Goal: Task Accomplishment & Management: Complete application form

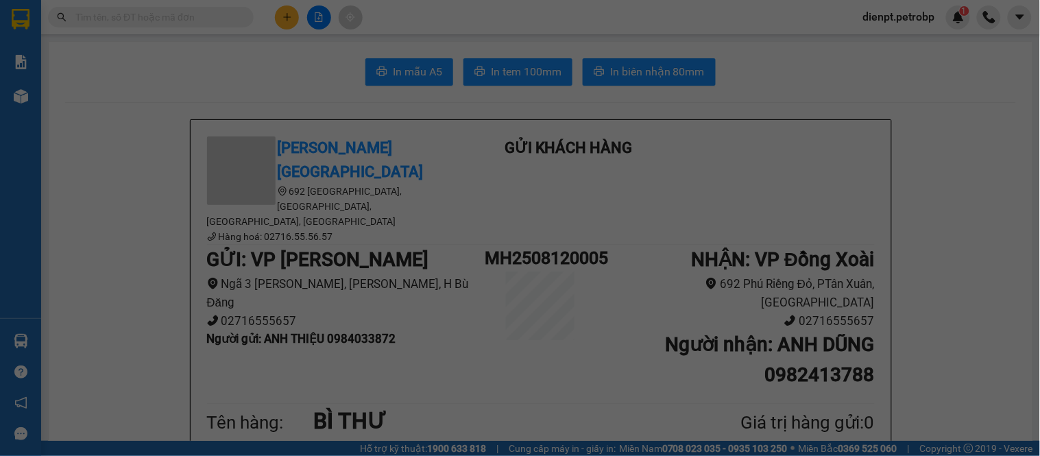
scroll to position [380, 0]
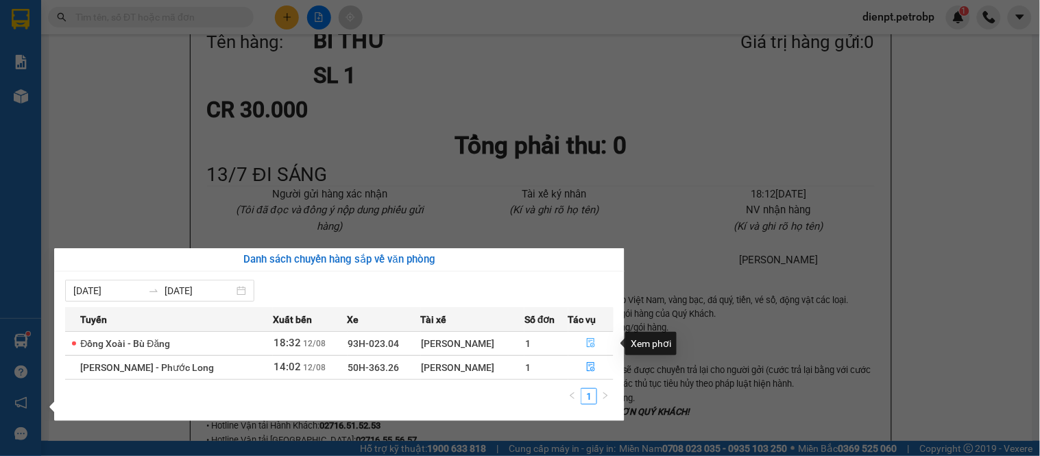
click at [586, 345] on icon "file-done" at bounding box center [591, 343] width 10 height 10
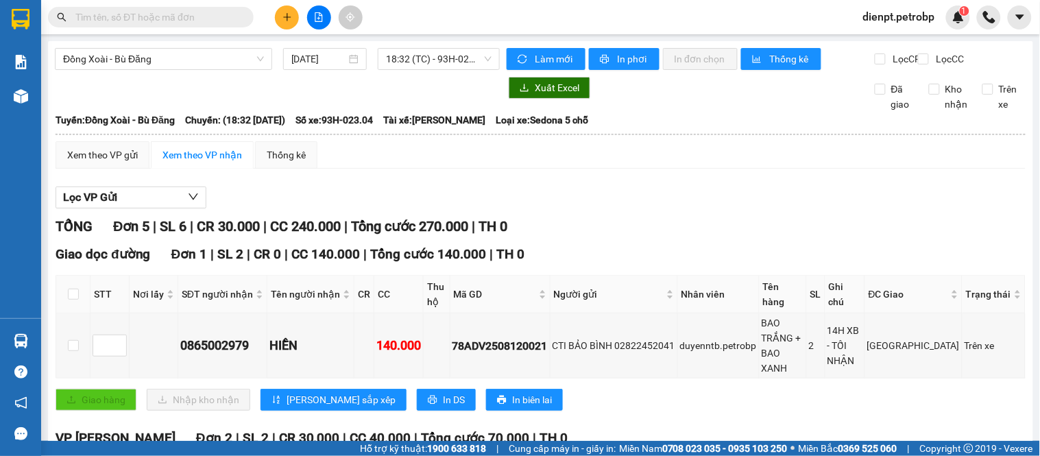
click at [598, 389] on div "Giao hàng Nhập kho nhận Lưu sắp xếp In DS In biên lai" at bounding box center [541, 400] width 970 height 22
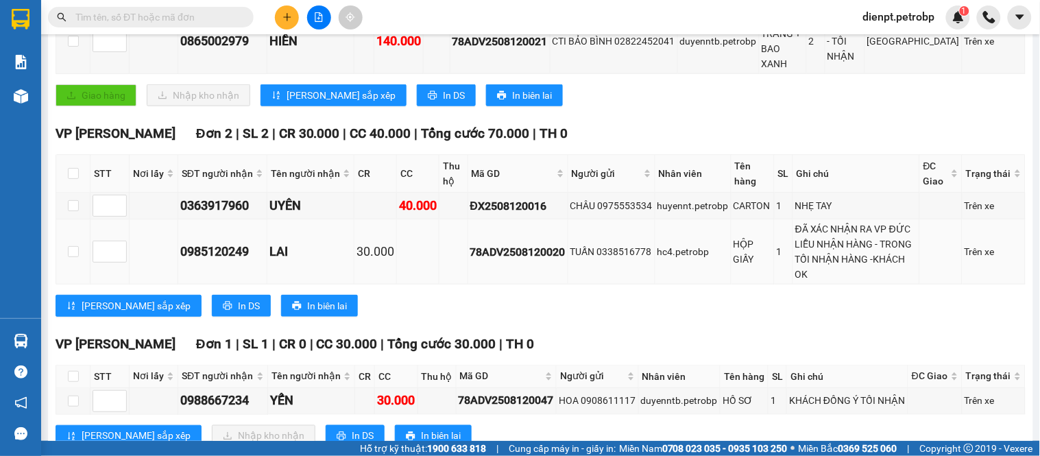
scroll to position [457, 0]
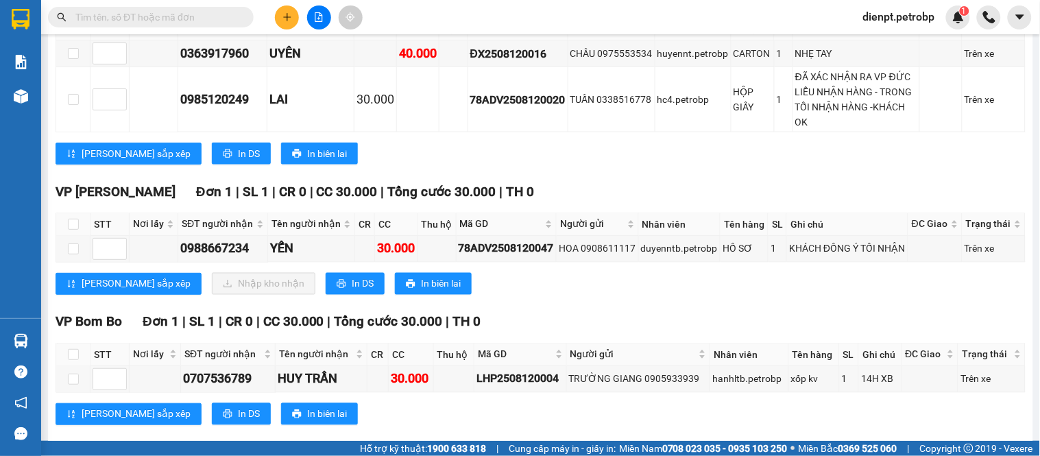
click at [553, 305] on div "VP [PERSON_NAME] Đơn 1 | SL 1 | CR 0 | CC 30.000 | Tổng cước 30.000 | TH 0 STT …" at bounding box center [541, 243] width 970 height 123
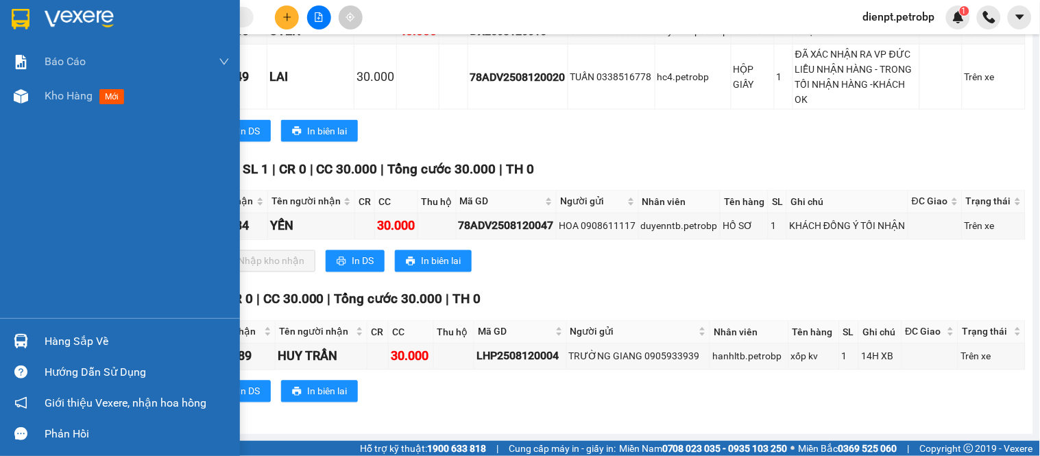
click at [17, 350] on div at bounding box center [21, 341] width 24 height 24
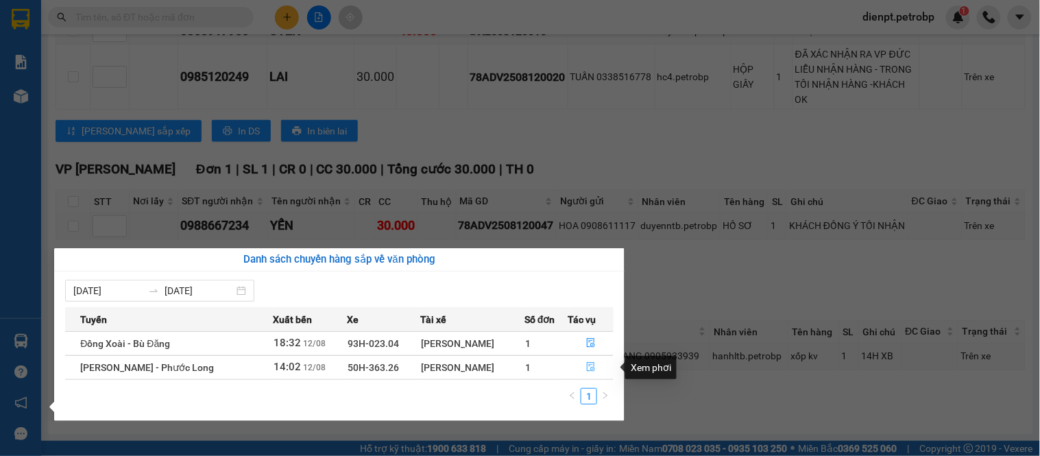
click at [592, 367] on icon "file-done" at bounding box center [591, 367] width 8 height 10
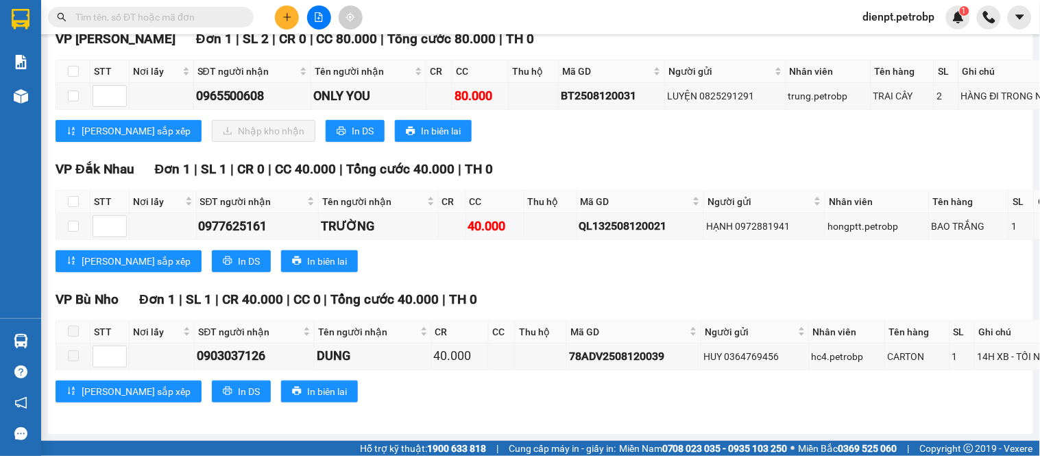
scroll to position [4826, 0]
click at [528, 142] on div "[PERSON_NAME] sắp xếp Nhập kho nhận In DS In biên lai" at bounding box center [653, 131] width 1195 height 22
click at [567, 104] on div "BT2508120031" at bounding box center [611, 95] width 101 height 17
copy div "BT2508120031"
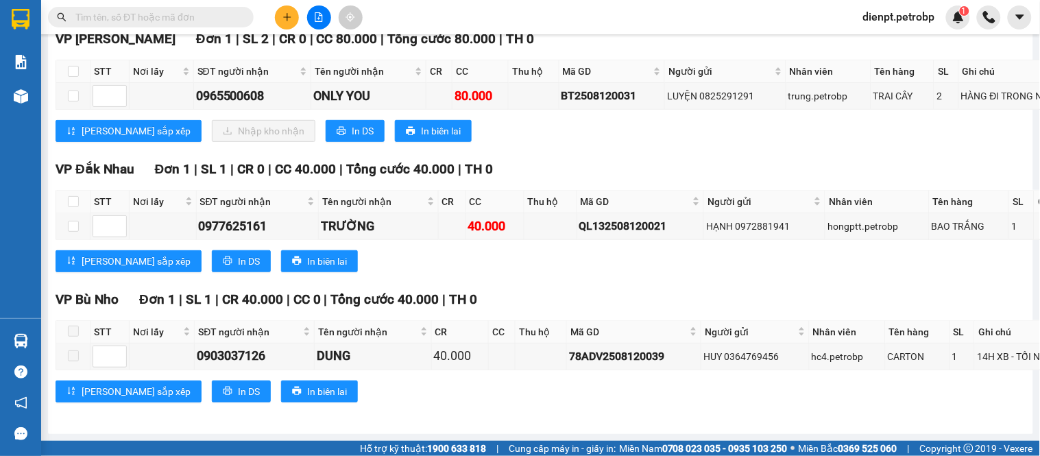
click at [134, 18] on input "text" at bounding box center [156, 17] width 162 height 15
paste input "BT2508120031"
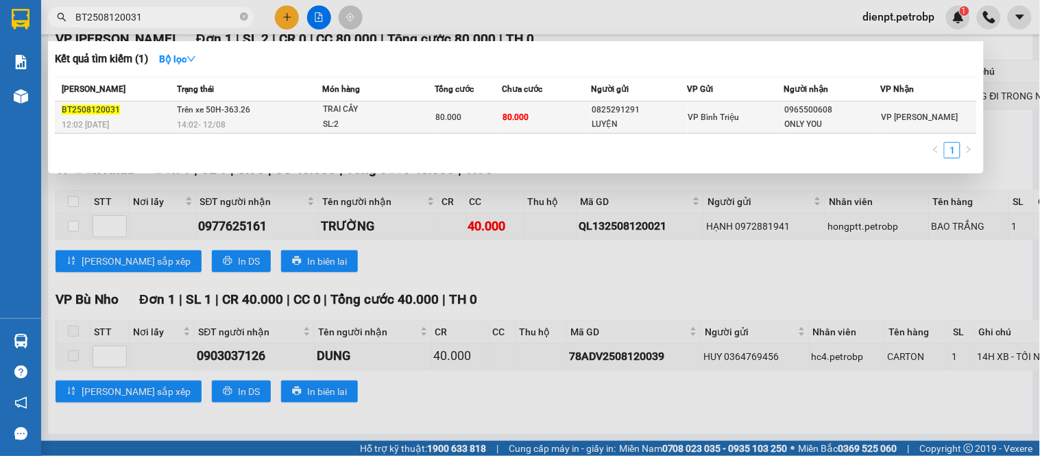
type input "BT2508120031"
click at [378, 122] on div "SL: 2" at bounding box center [374, 124] width 103 height 15
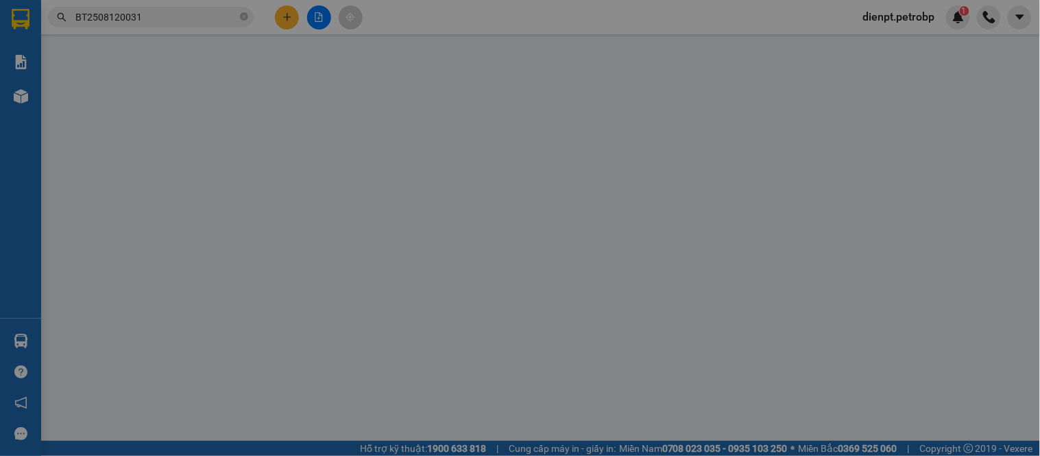
type input "0825291291"
type input "LUYỆN"
type input "0965500608"
type input "ONLY YOU"
type input "80.000"
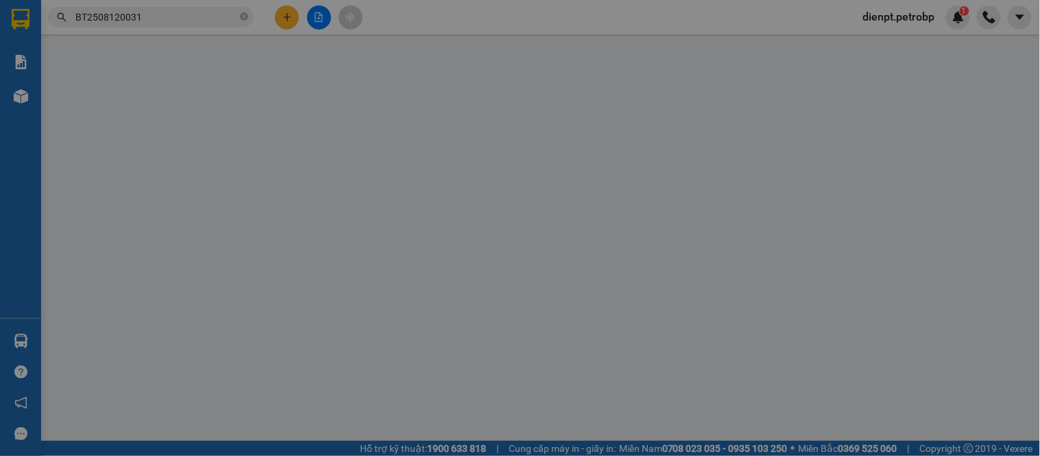
type input "80.000"
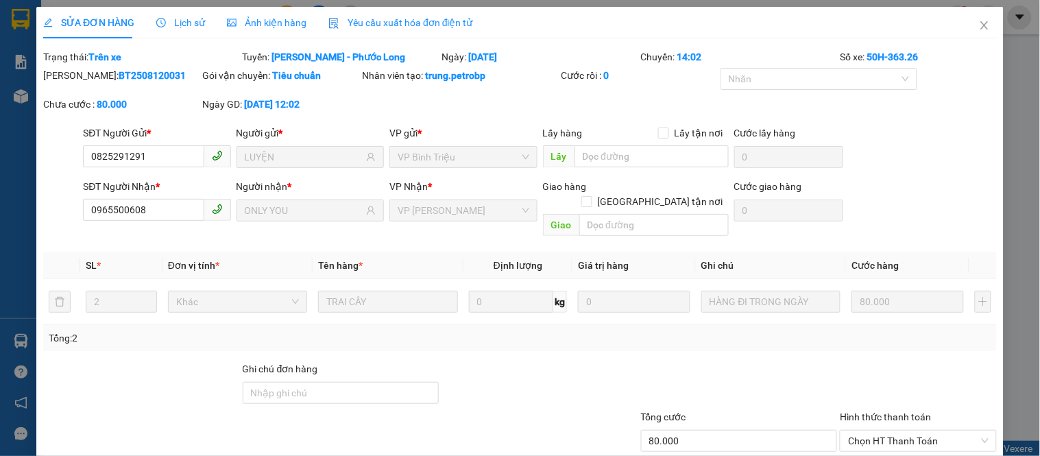
click at [919, 177] on form "SĐT Người Gửi * 0825291291 Người gửi * LUYỆN VP gửi * VP Bình Triệu Lấy hàng Lấ…" at bounding box center [519, 183] width 953 height 117
drag, startPoint x: 920, startPoint y: 169, endPoint x: 934, endPoint y: 80, distance: 89.6
click at [925, 136] on div "SĐT Người Gửi * 0825291291 Người gửi * LUYỆN VP gửi * VP Bình Triệu Lấy hàng Lấ…" at bounding box center [539, 149] width 919 height 48
click at [979, 25] on icon "close" at bounding box center [984, 25] width 11 height 11
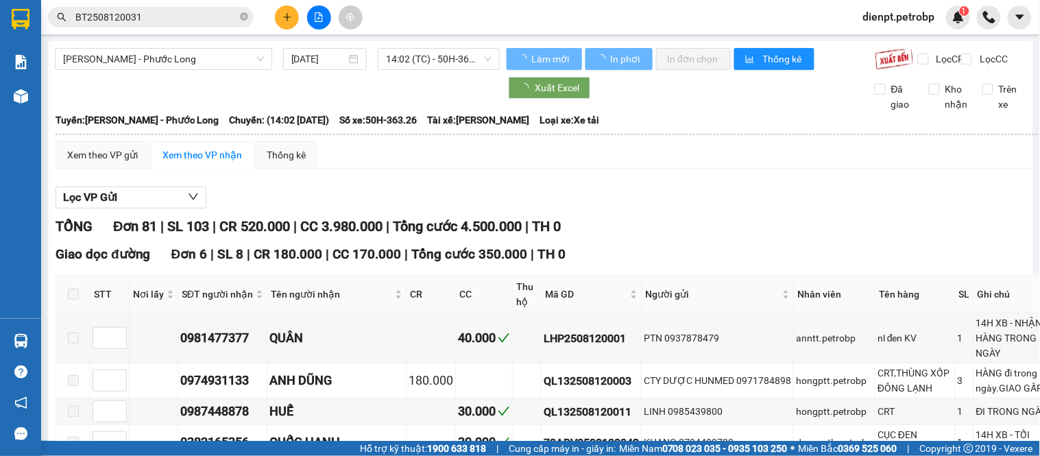
click at [760, 209] on div "Lọc VP Gửi" at bounding box center [653, 197] width 1195 height 23
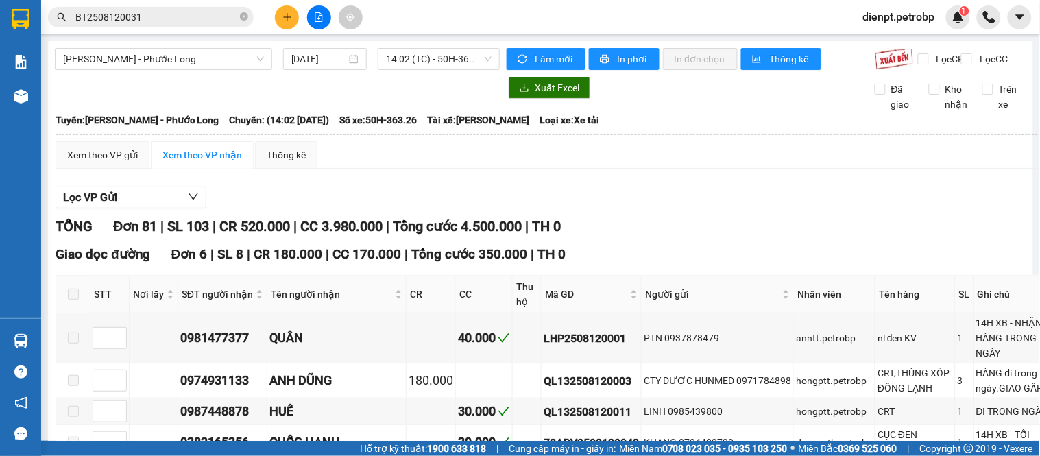
click at [618, 209] on div "Lọc VP Gửi" at bounding box center [653, 197] width 1195 height 23
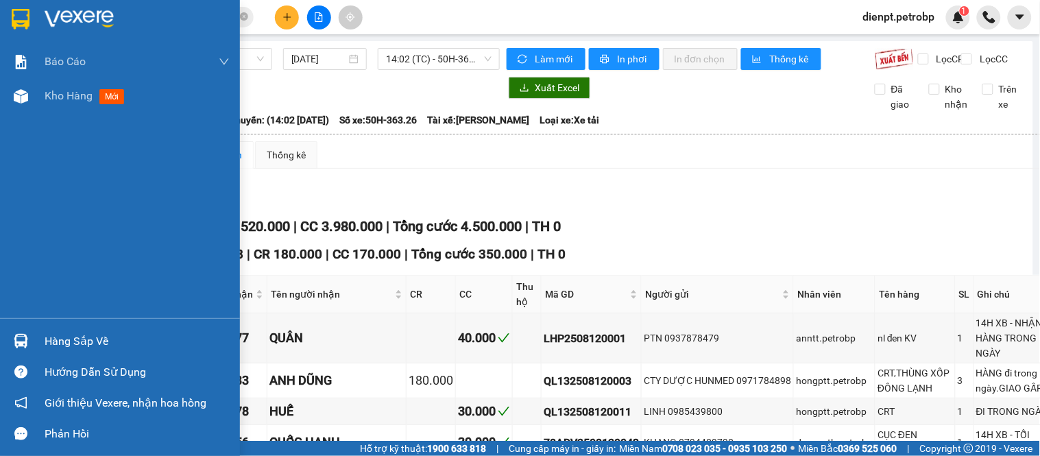
click at [4, 340] on div "Hàng sắp về" at bounding box center [120, 341] width 240 height 31
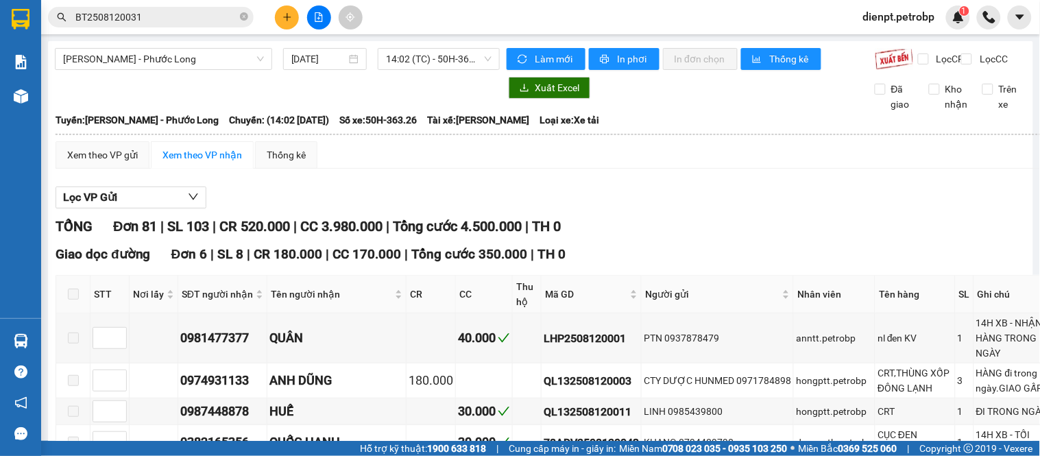
click at [759, 222] on section "Kết quả tìm kiếm ( 1 ) Bộ lọc Mã ĐH Trạng thái Món hàng Tổng cước Chưa cước Ngư…" at bounding box center [520, 228] width 1040 height 456
click at [503, 209] on div "Lọc VP Gửi" at bounding box center [653, 197] width 1195 height 23
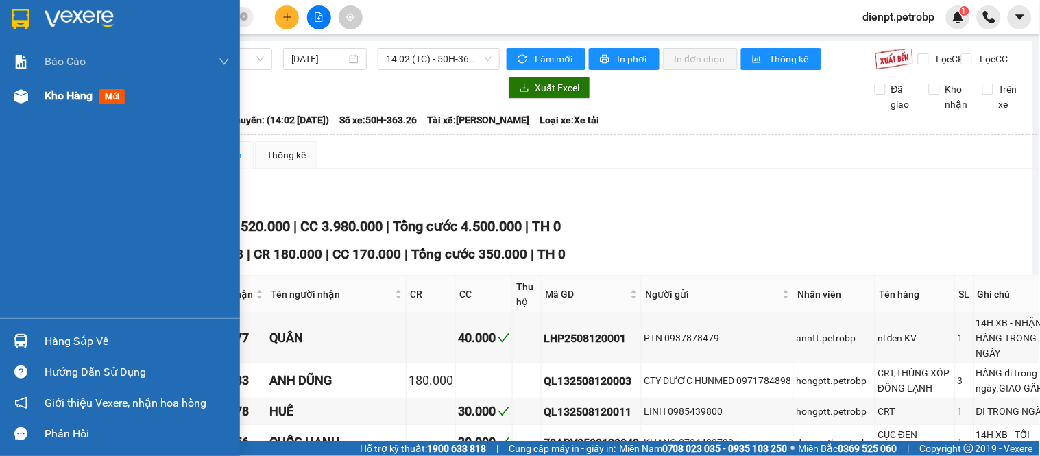
click at [32, 100] on div at bounding box center [21, 96] width 24 height 24
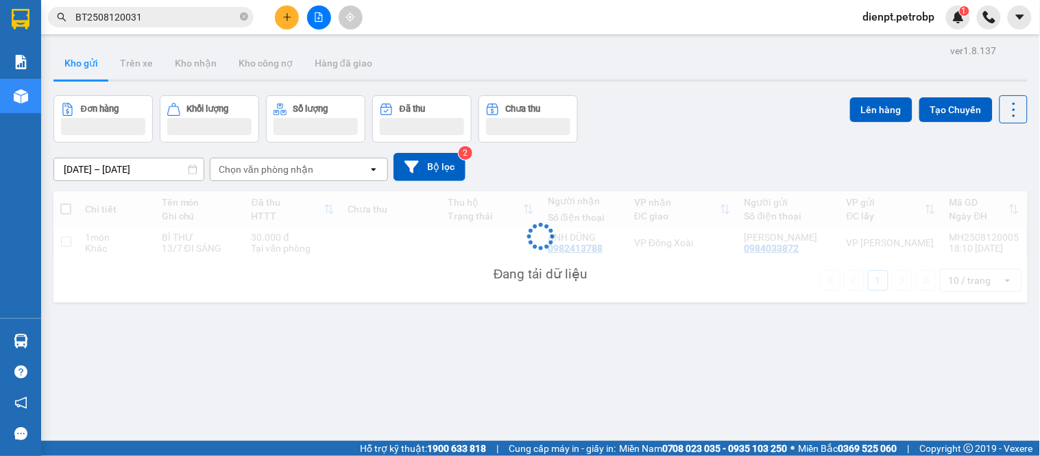
click at [756, 132] on div "Đơn hàng Khối lượng Số lượng Đã thu Chưa thu Lên hàng Tạo Chuyến" at bounding box center [540, 118] width 974 height 47
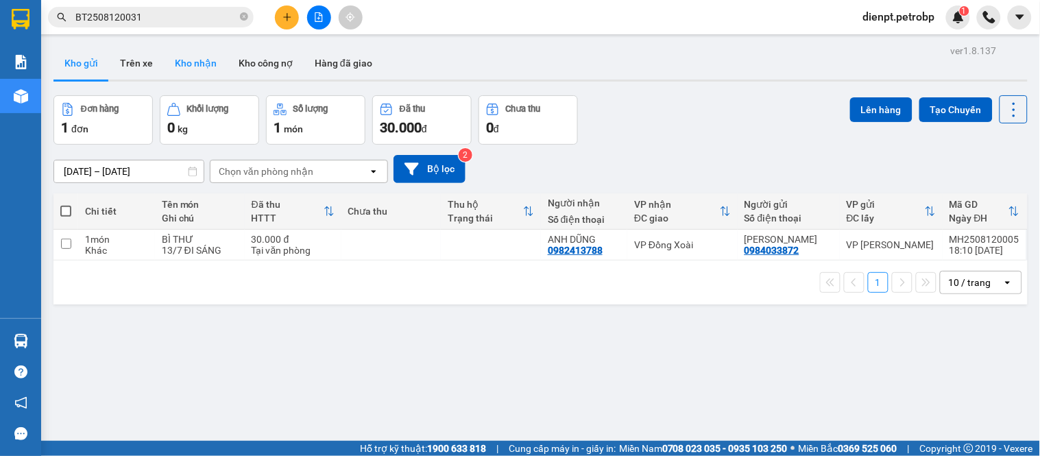
click at [182, 69] on button "Kho nhận" at bounding box center [196, 63] width 64 height 33
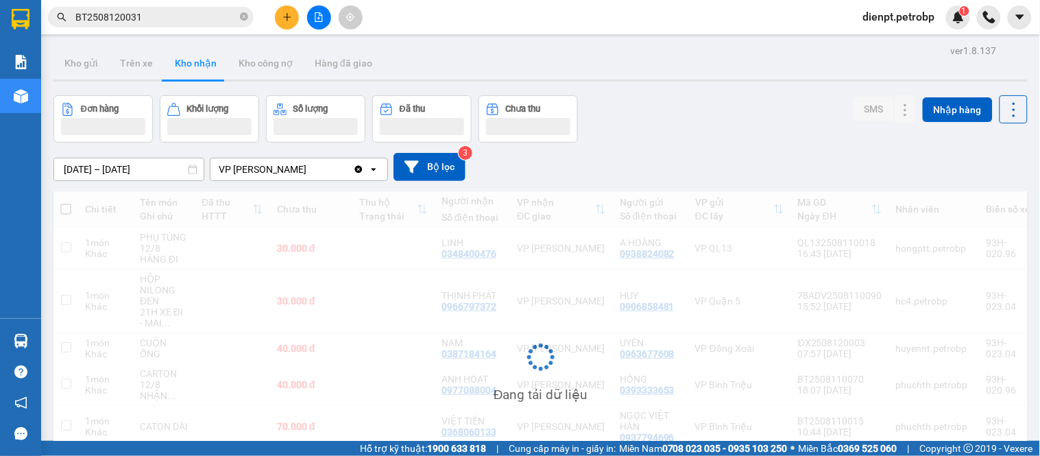
click at [696, 135] on div "Đơn hàng Khối lượng Số lượng Đã thu Chưa thu SMS Nhập hàng" at bounding box center [540, 118] width 974 height 47
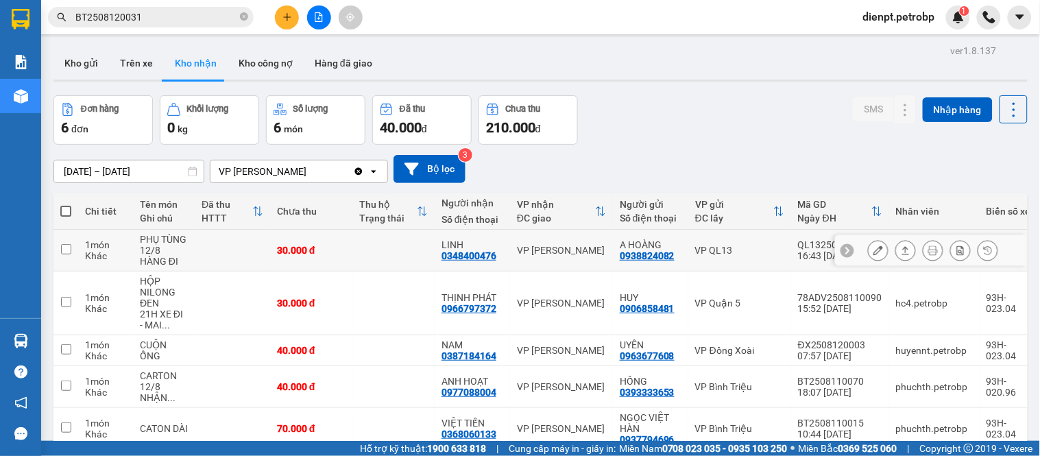
click at [900, 251] on button at bounding box center [905, 251] width 19 height 24
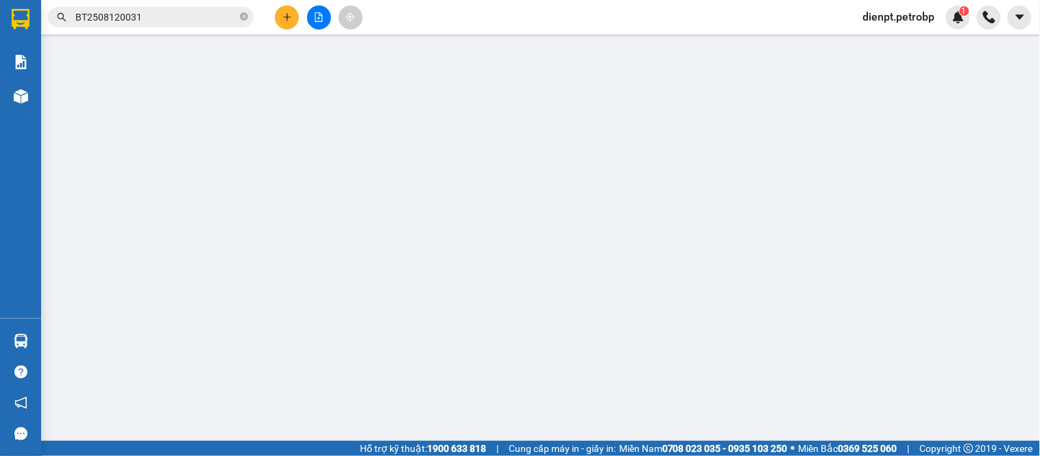
type input "0938824082"
type input "A HOÀNG"
type input "0348400476"
type input "LINH"
type input "30.000"
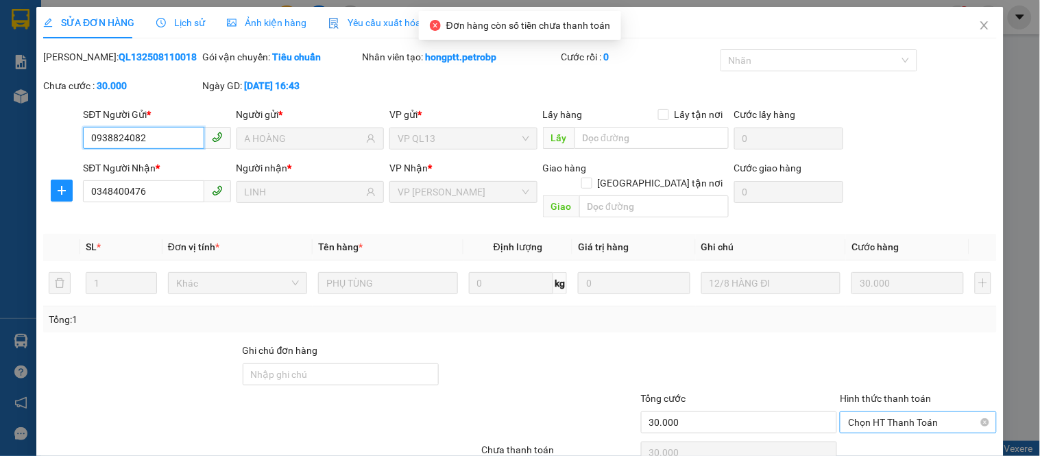
click at [882, 416] on span "Chọn HT Thanh Toán" at bounding box center [918, 422] width 140 height 21
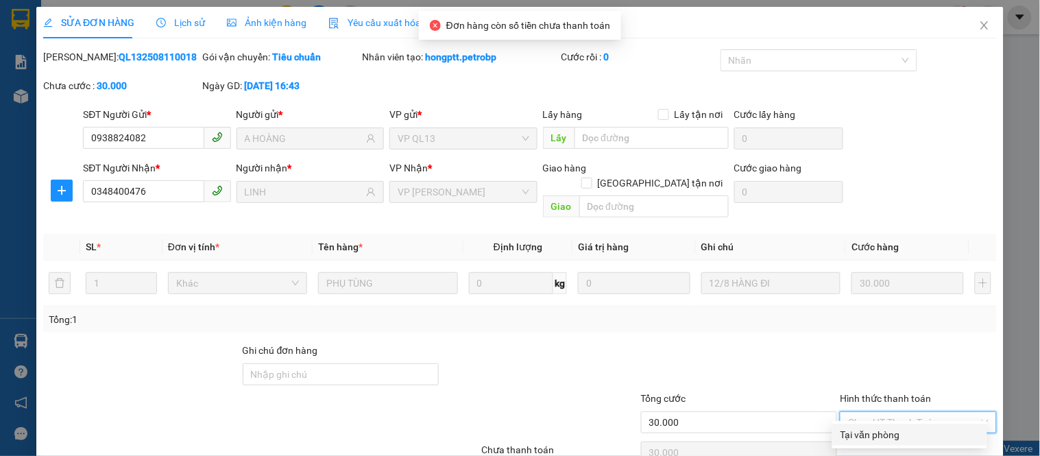
scroll to position [53, 0]
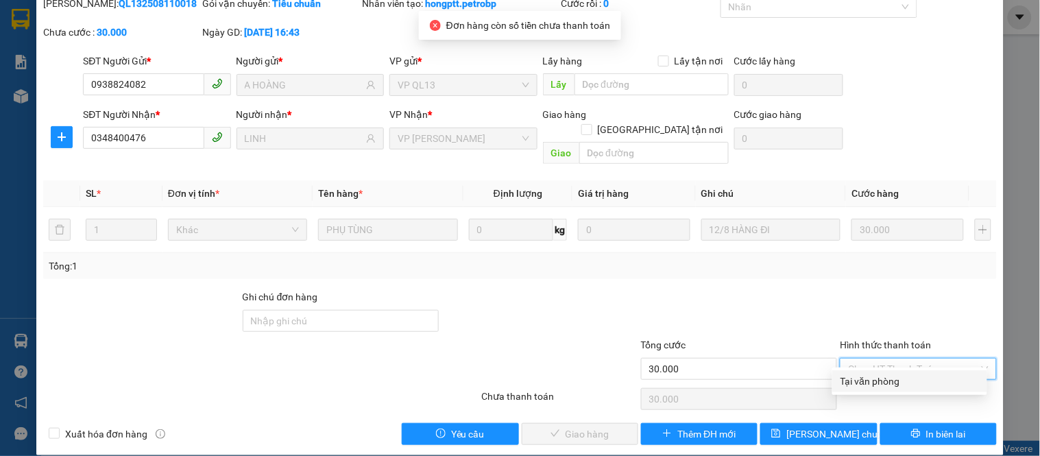
drag, startPoint x: 866, startPoint y: 380, endPoint x: 824, endPoint y: 385, distance: 42.2
click at [865, 380] on div "Tại văn phòng" at bounding box center [909, 381] width 138 height 15
type input "0"
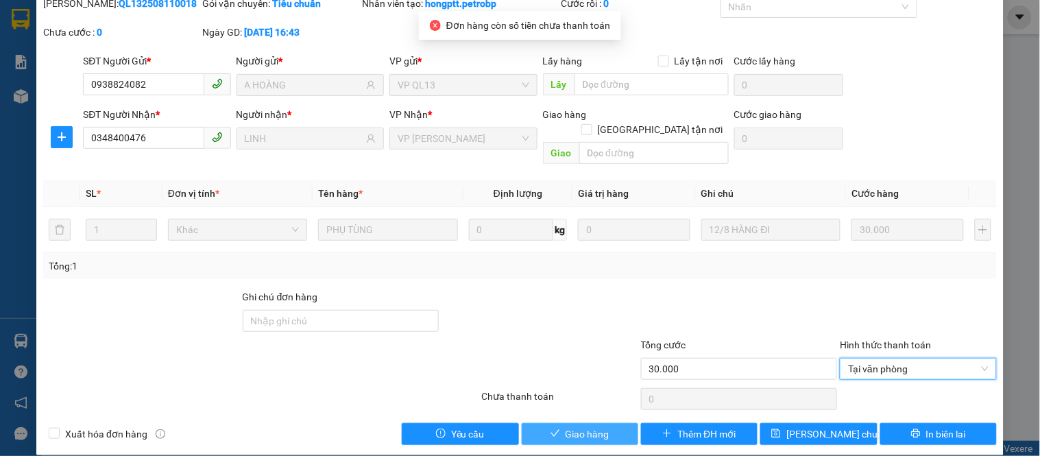
click at [585, 426] on span "Giao hàng" at bounding box center [588, 433] width 44 height 15
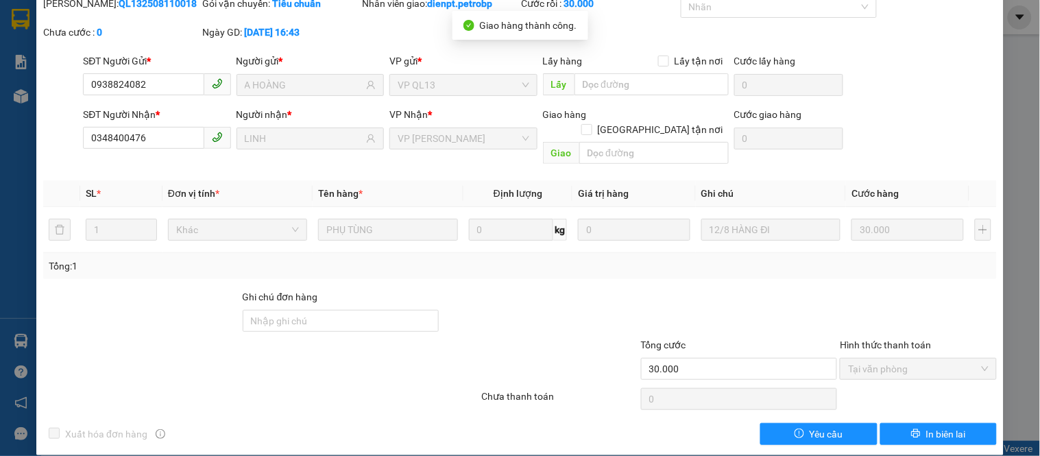
click at [119, 5] on b "QL132508110018" at bounding box center [158, 3] width 78 height 11
copy b "QL132508110018"
